Goal: Information Seeking & Learning: Learn about a topic

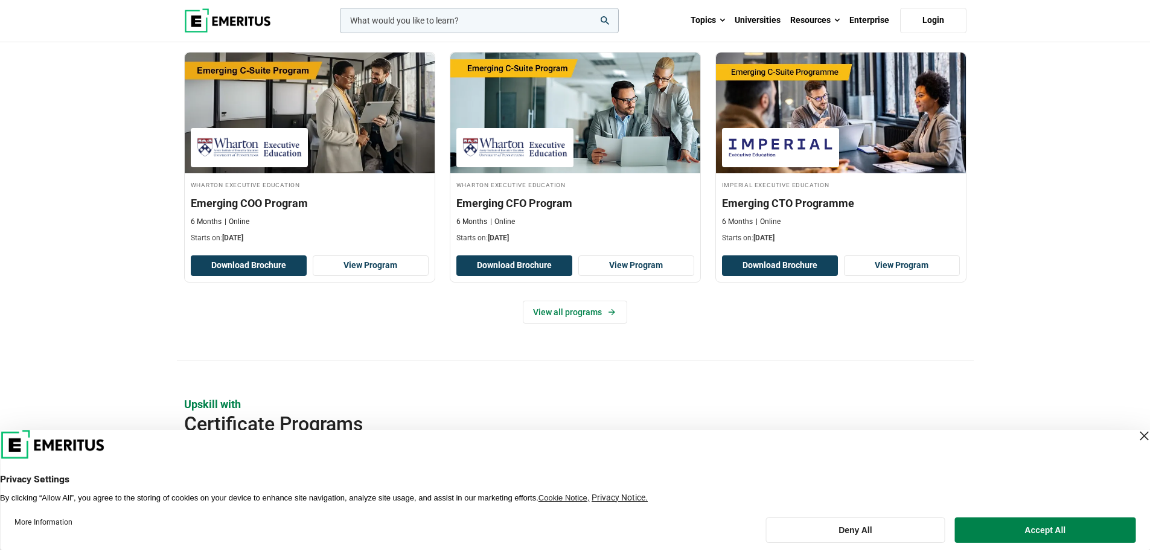
scroll to position [1026, 0]
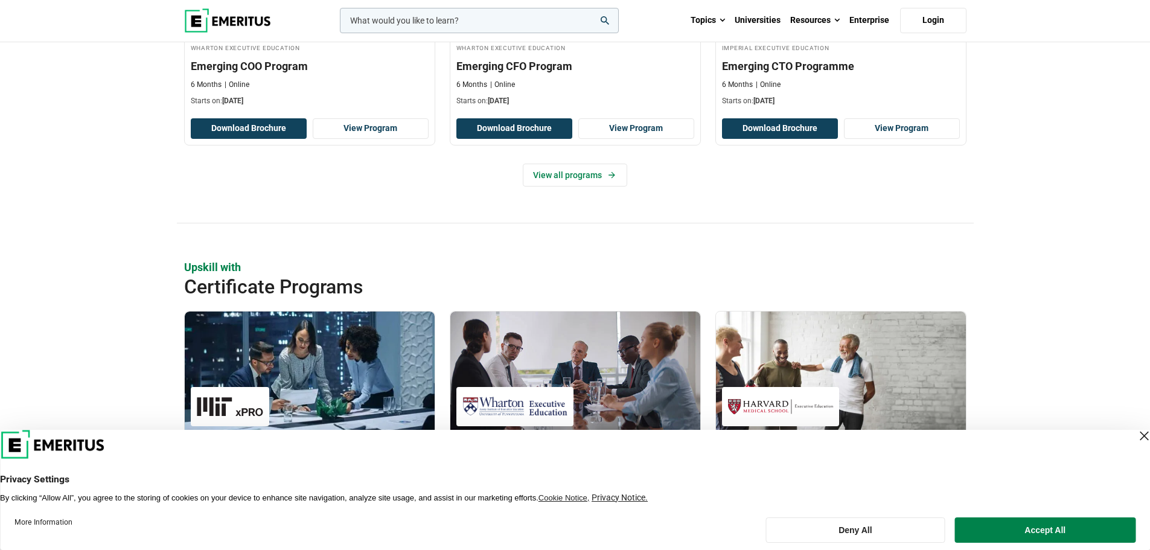
click at [1136, 441] on div "Close Layer" at bounding box center [1144, 435] width 17 height 17
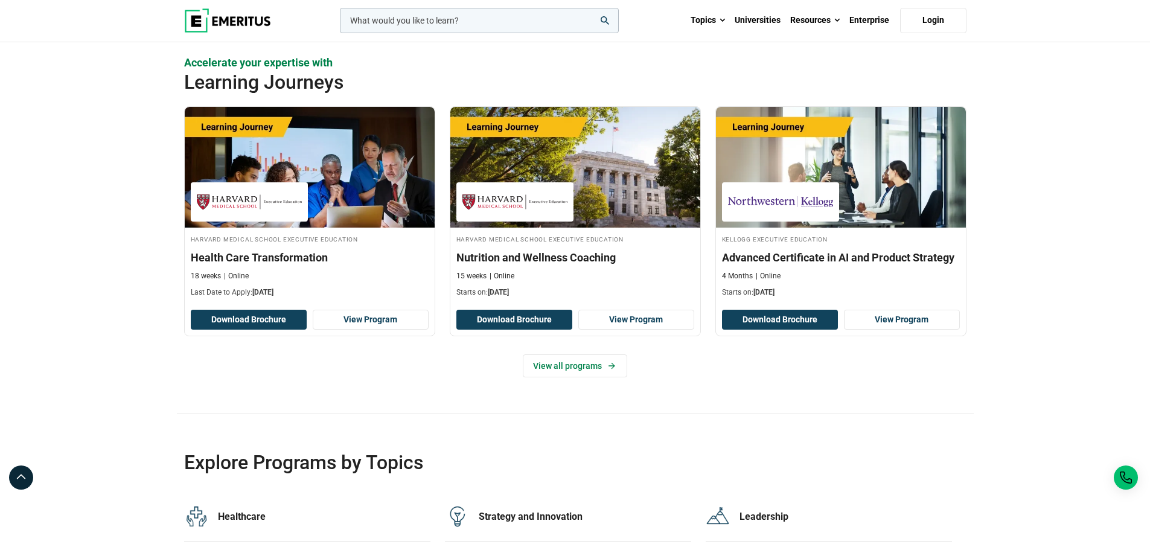
scroll to position [2395, 0]
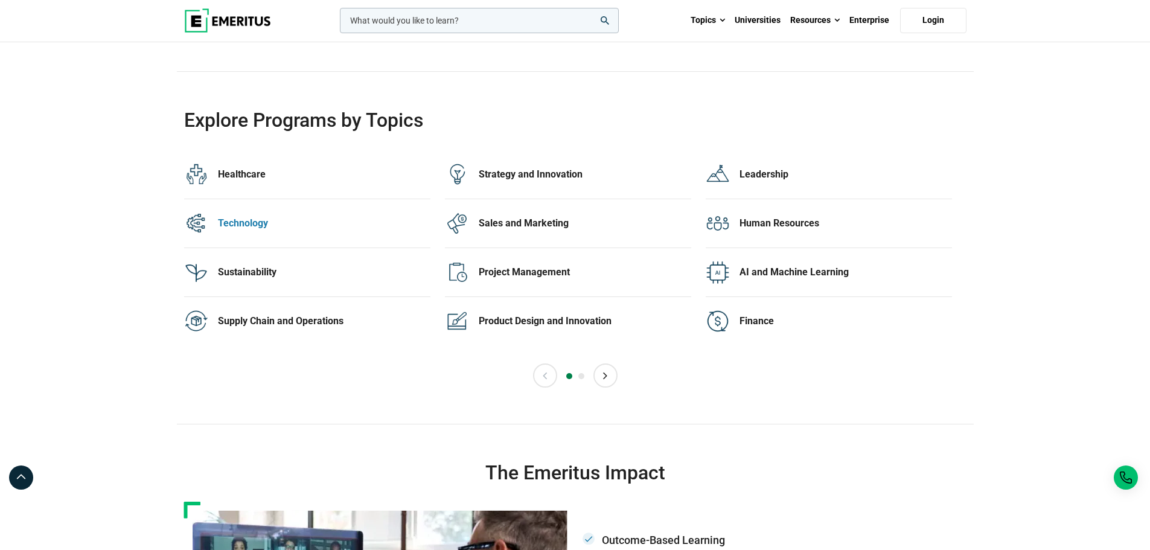
click at [250, 223] on div "Technology" at bounding box center [324, 223] width 212 height 13
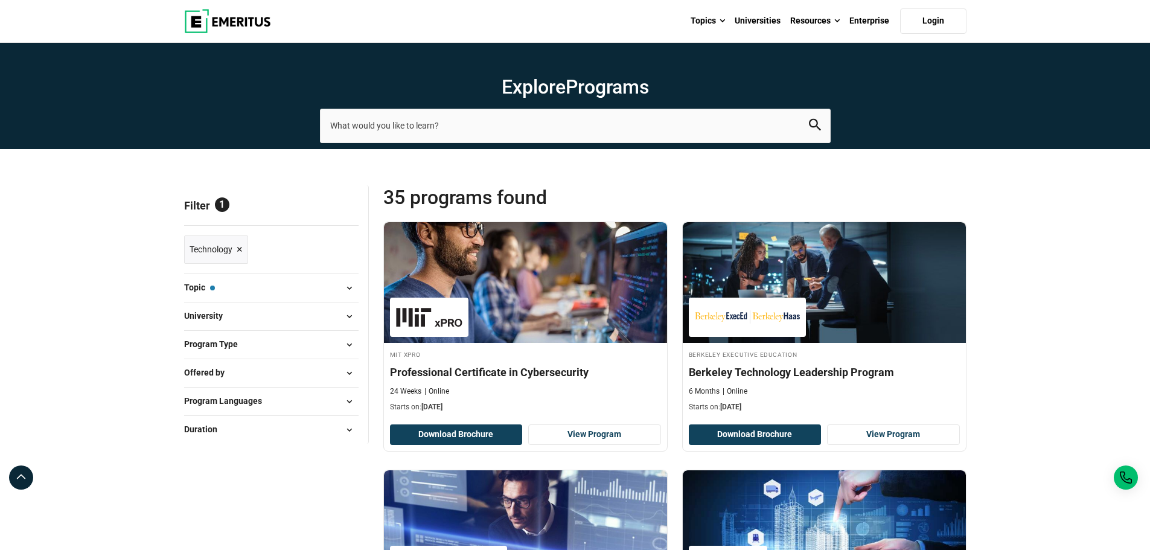
click at [240, 251] on span "×" at bounding box center [240, 250] width 6 height 18
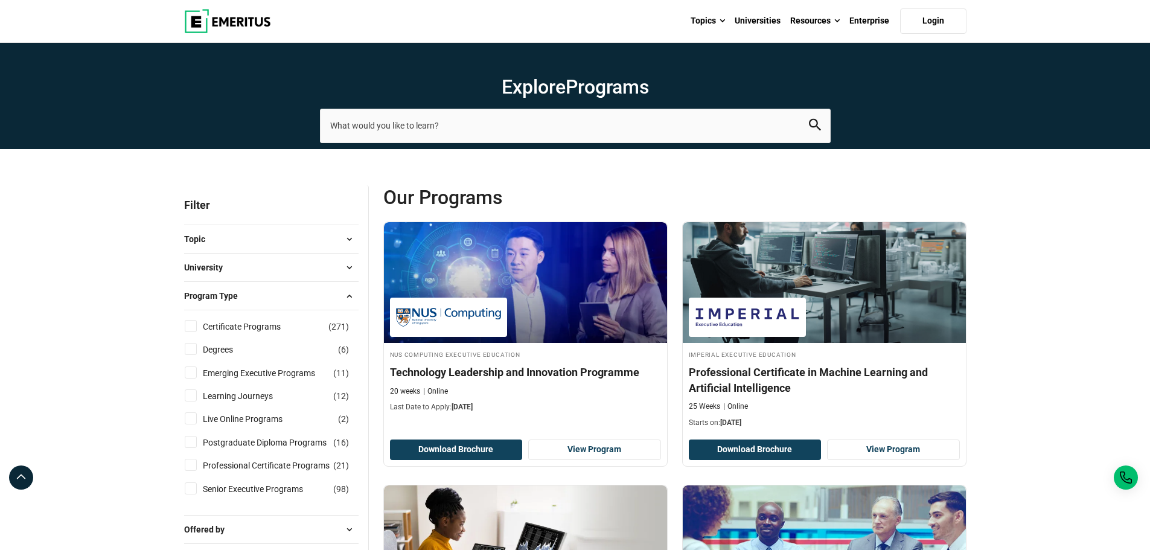
click at [345, 235] on span at bounding box center [349, 239] width 18 height 18
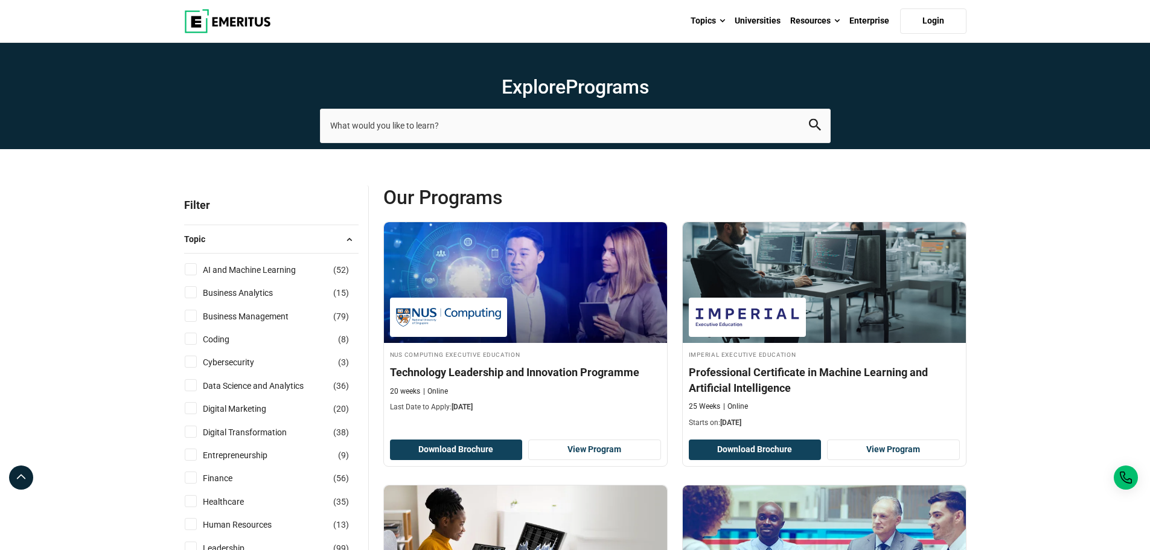
scroll to position [342, 0]
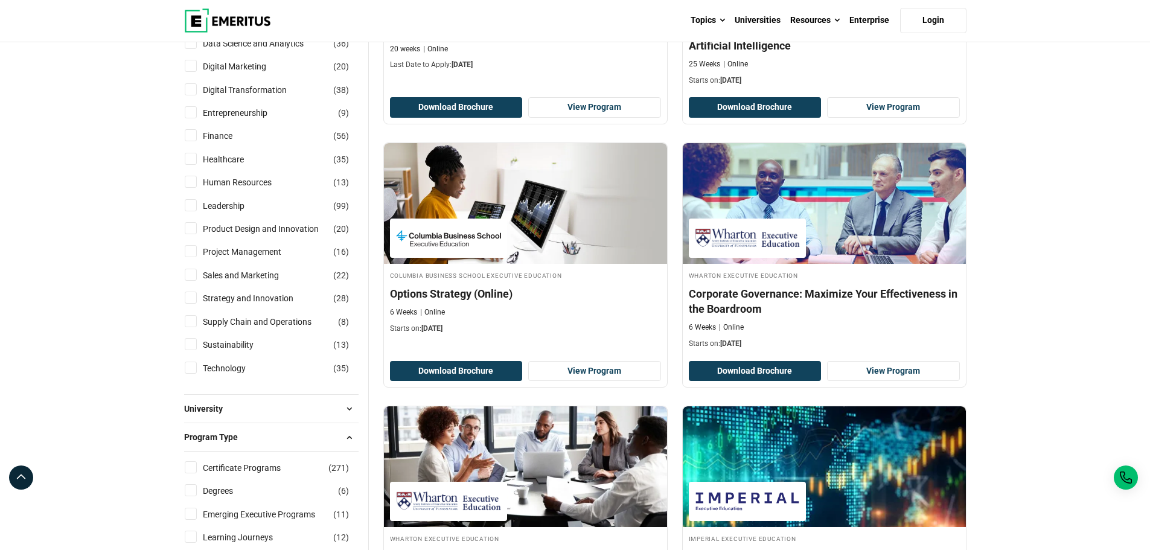
click at [191, 346] on input "Sustainability ( 13 )" at bounding box center [191, 344] width 12 height 12
checkbox input "true"
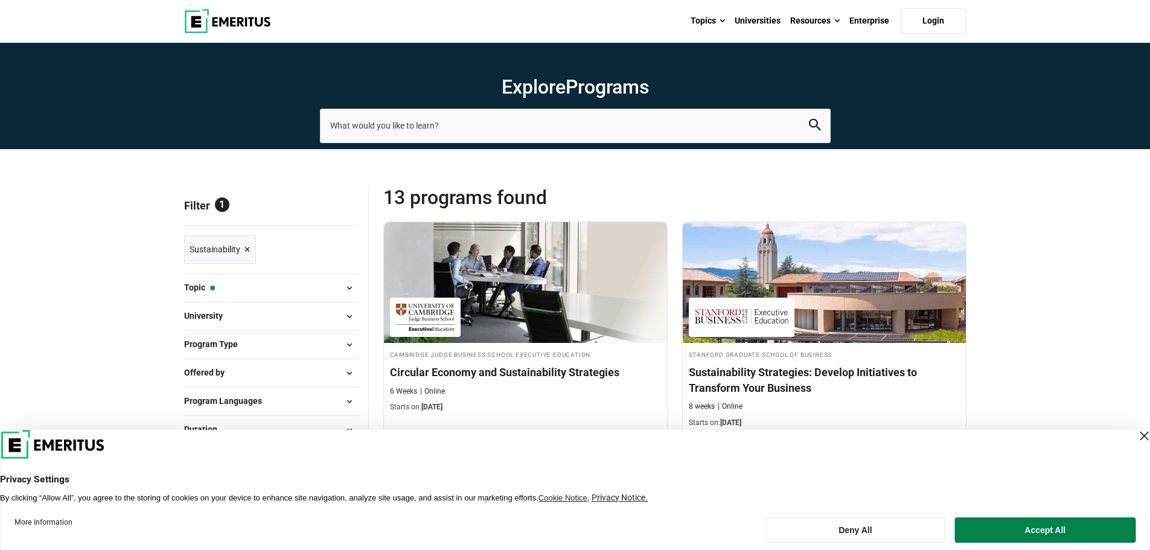
click at [1136, 436] on div "Close Layer" at bounding box center [1144, 435] width 17 height 17
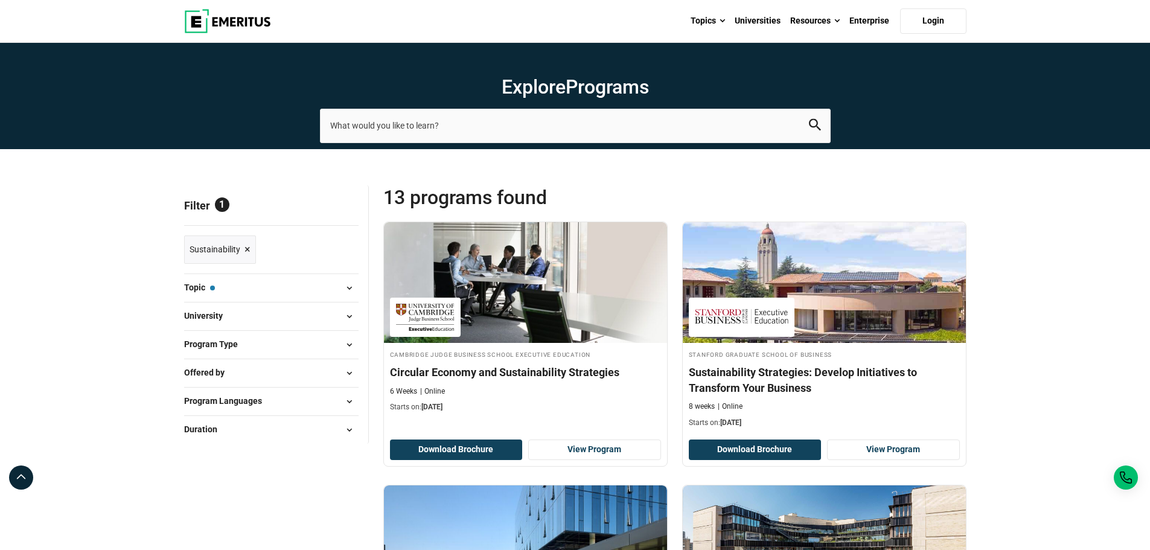
click at [351, 434] on span at bounding box center [349, 430] width 18 height 18
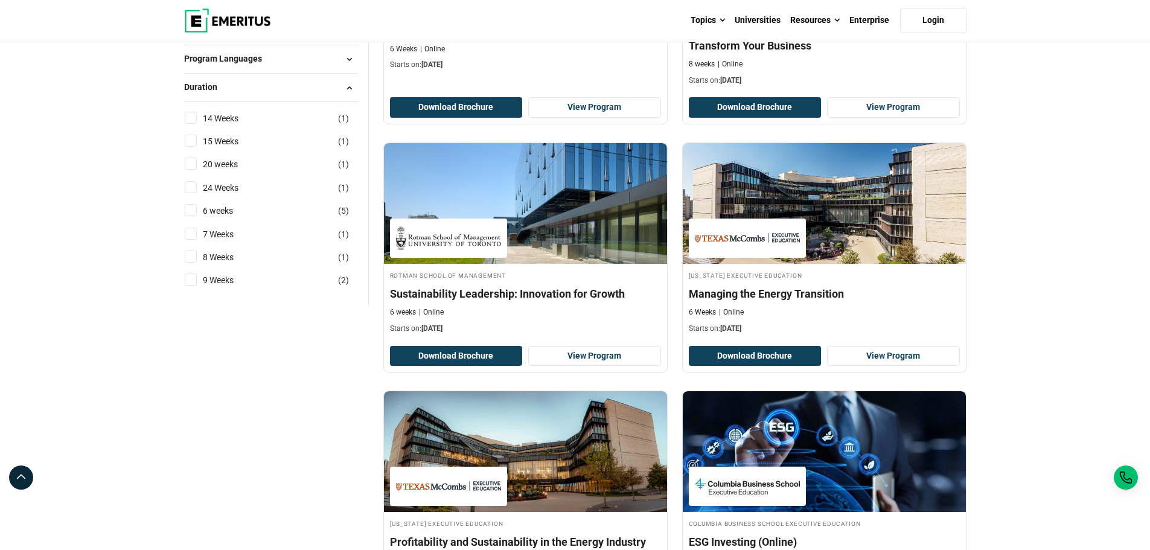
click at [189, 118] on input "14 Weeks ( 1 )" at bounding box center [191, 118] width 12 height 12
checkbox input "true"
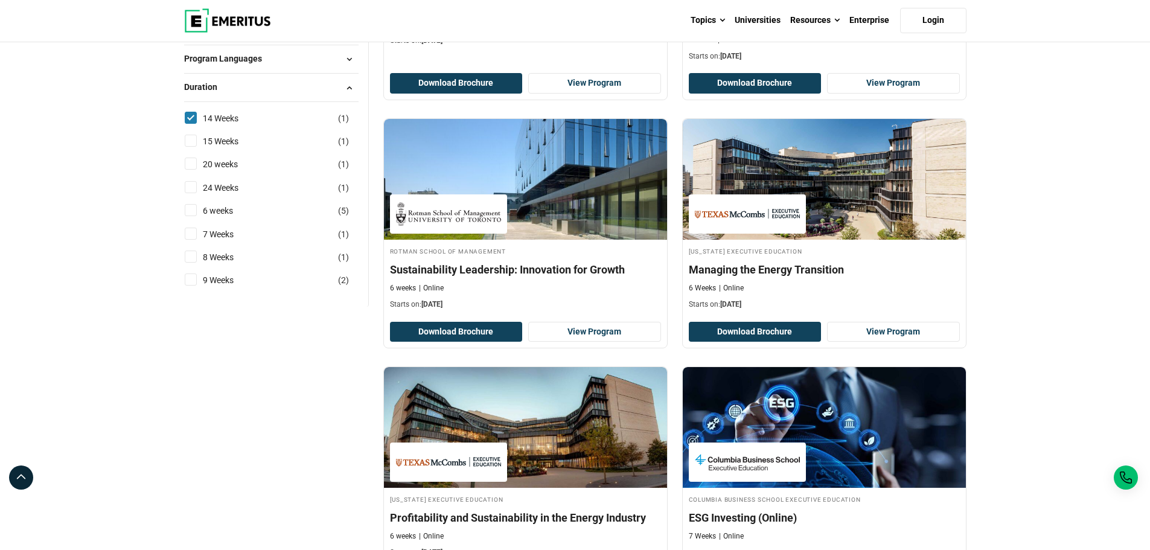
click at [189, 139] on input "15 Weeks ( 1 )" at bounding box center [191, 141] width 12 height 12
checkbox input "true"
click at [189, 161] on input "20 weeks ( 1 )" at bounding box center [191, 164] width 12 height 12
checkbox input "true"
click at [193, 187] on input "24 Weeks ( 1 )" at bounding box center [191, 187] width 12 height 12
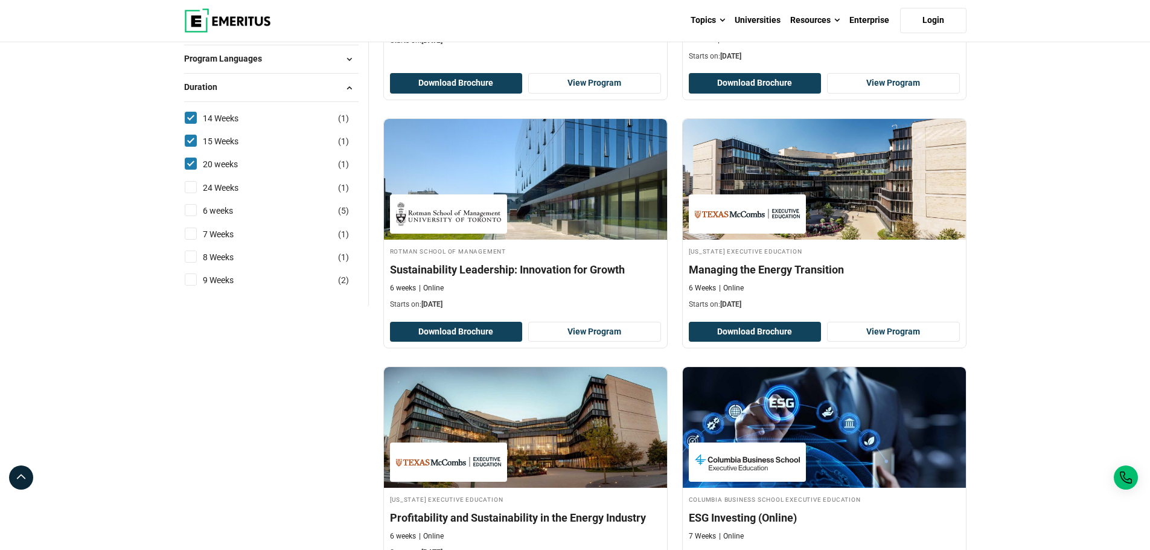
checkbox input "true"
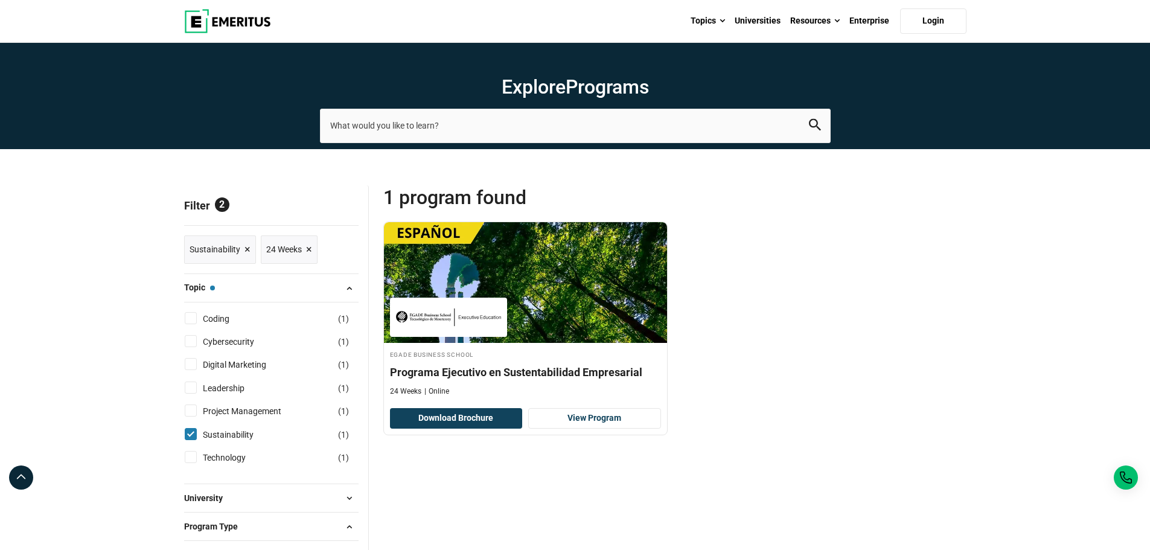
scroll to position [342, 0]
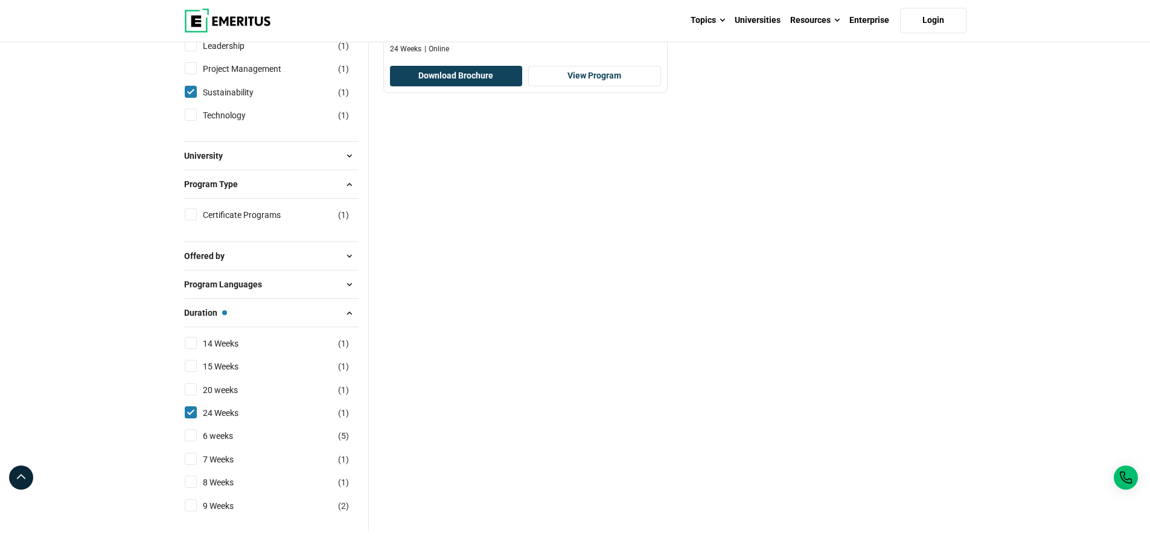
click at [190, 411] on input "24 Weeks ( 1 )" at bounding box center [191, 412] width 12 height 12
checkbox input "false"
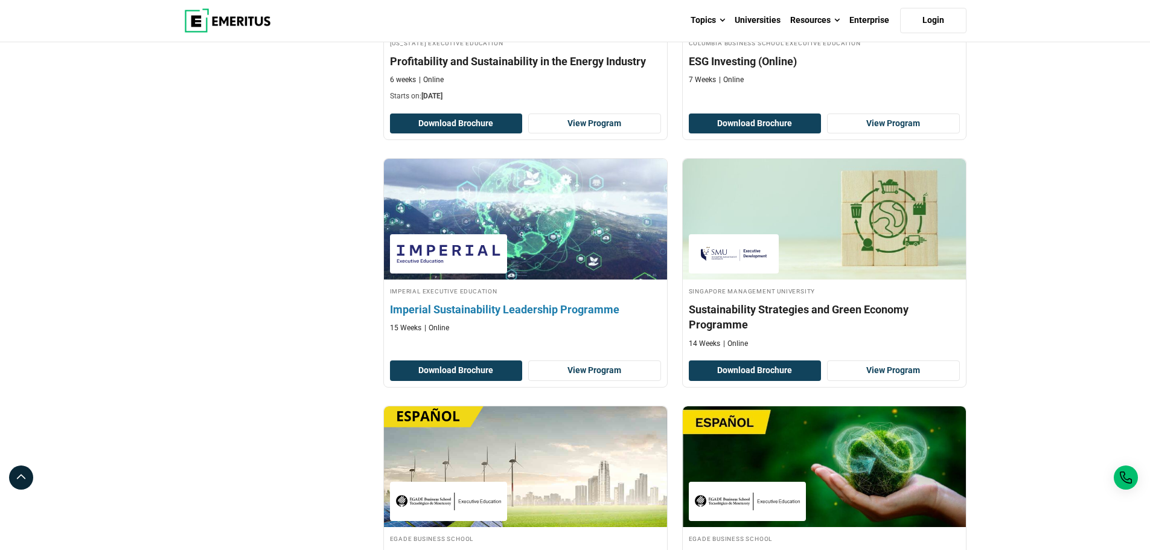
scroll to position [481, 0]
